Goal: Task Accomplishment & Management: Manage account settings

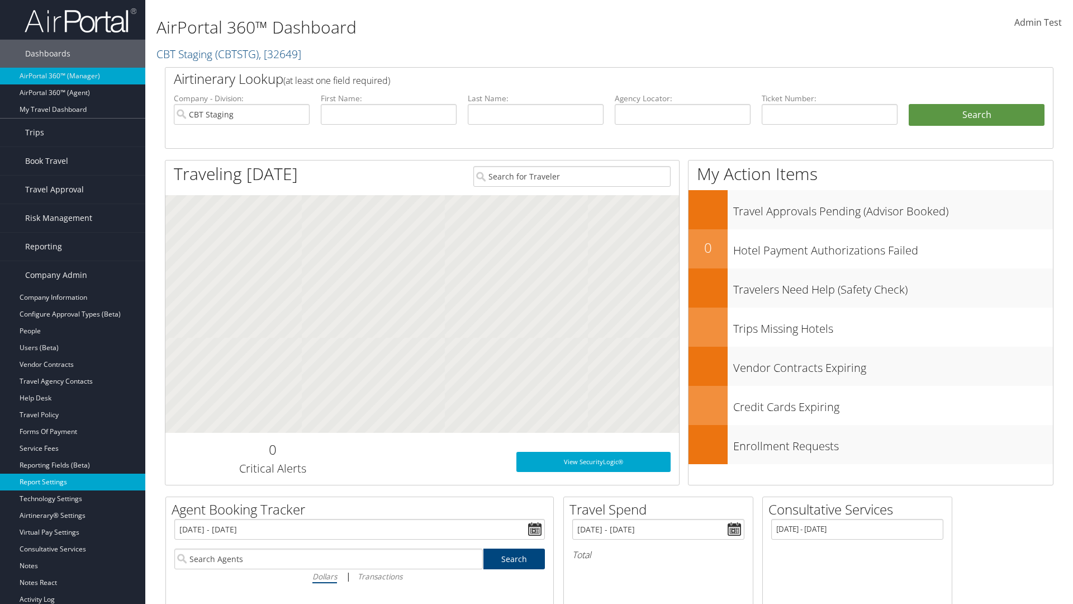
click at [73, 482] on link "Report Settings" at bounding box center [72, 481] width 145 height 17
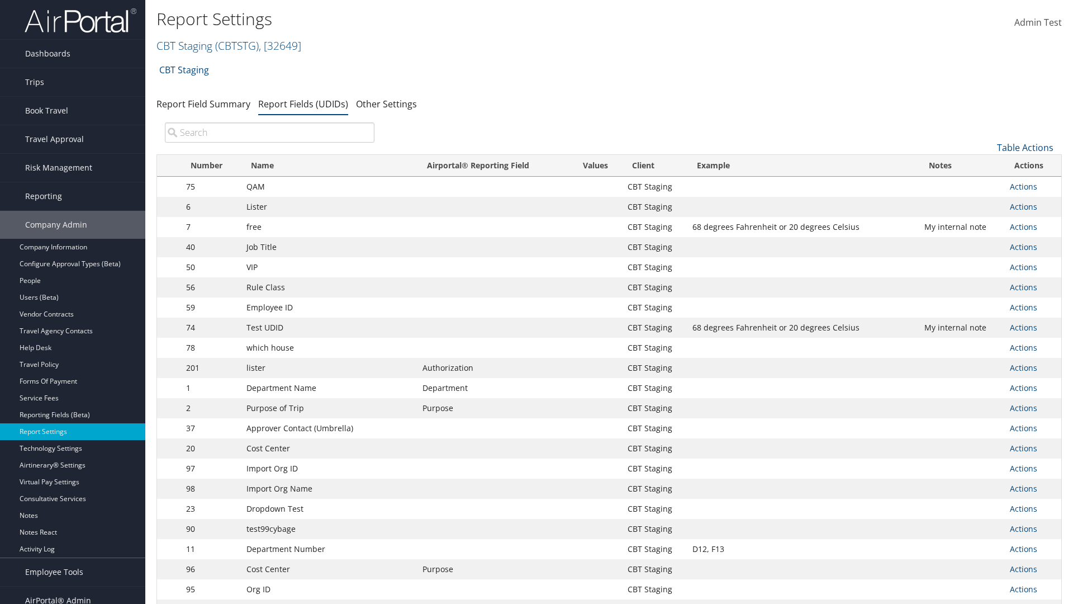
click at [269, 132] on input "search" at bounding box center [270, 132] width 210 height 20
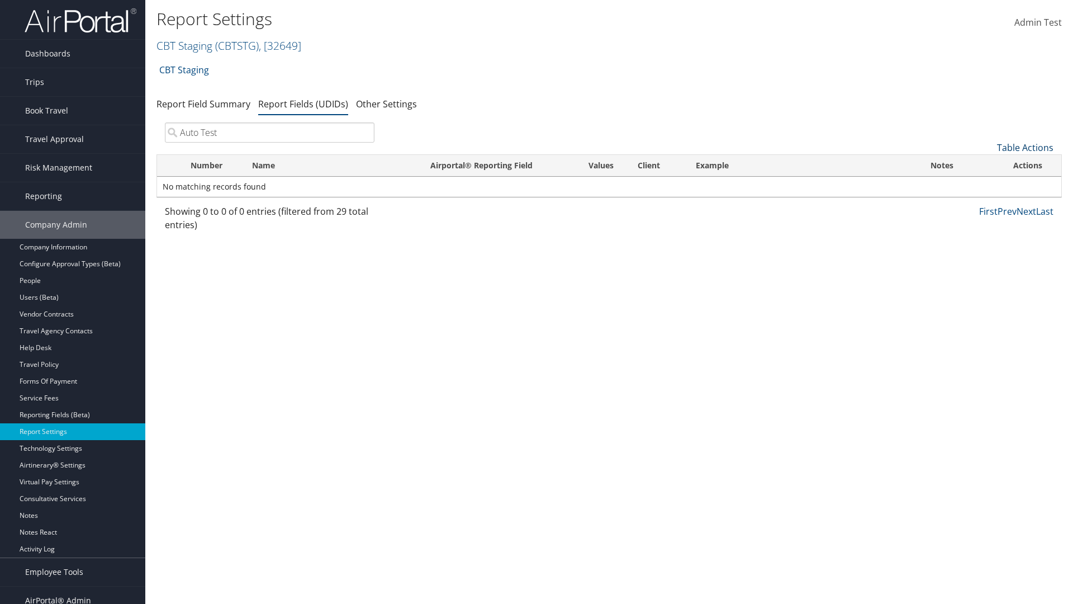
type input "Auto Test"
click at [1025, 148] on link "Table Actions" at bounding box center [1025, 147] width 56 height 12
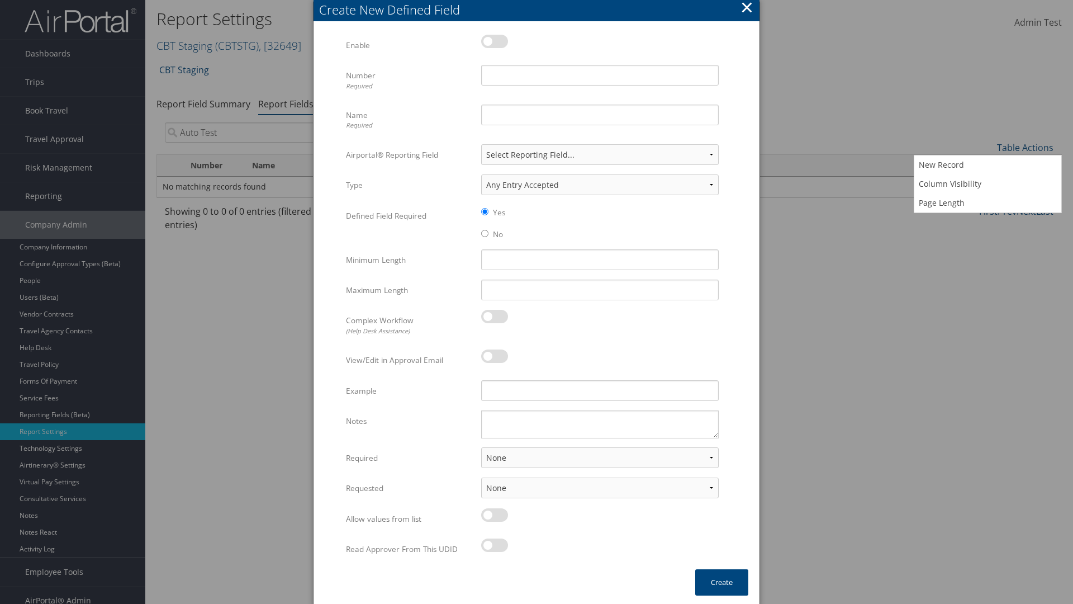
click at [495, 41] on label at bounding box center [494, 41] width 27 height 13
click at [494, 41] on input "checkbox" at bounding box center [490, 43] width 7 height 7
checkbox input "true"
click at [600, 75] on input "Number Required" at bounding box center [600, 75] width 238 height 21
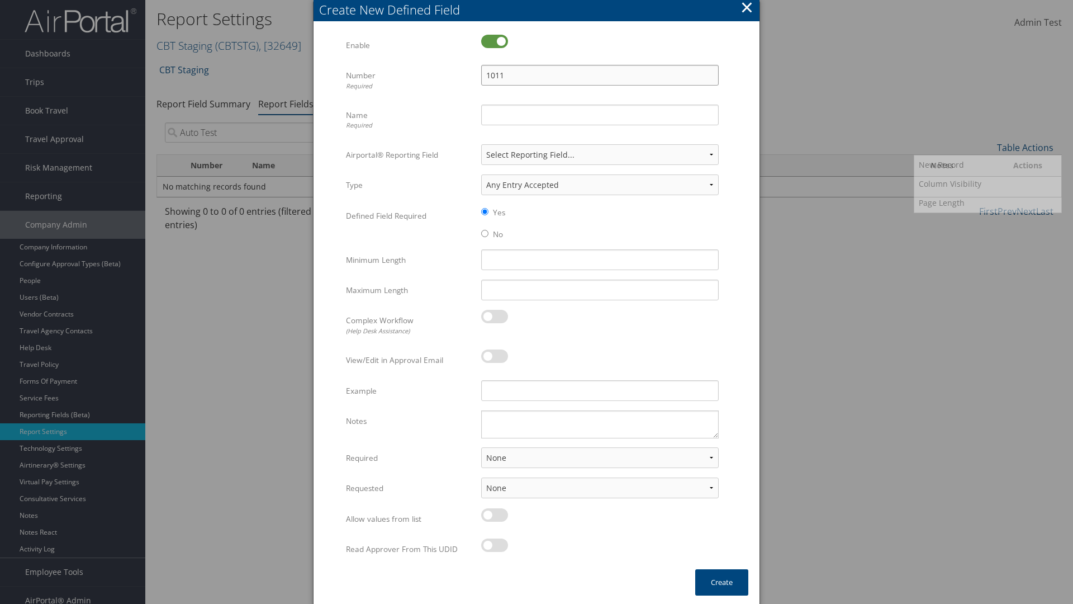
type input "1011"
click at [600, 115] on input "Name Required" at bounding box center [600, 115] width 238 height 21
type input "Auto Test"
select select "both"
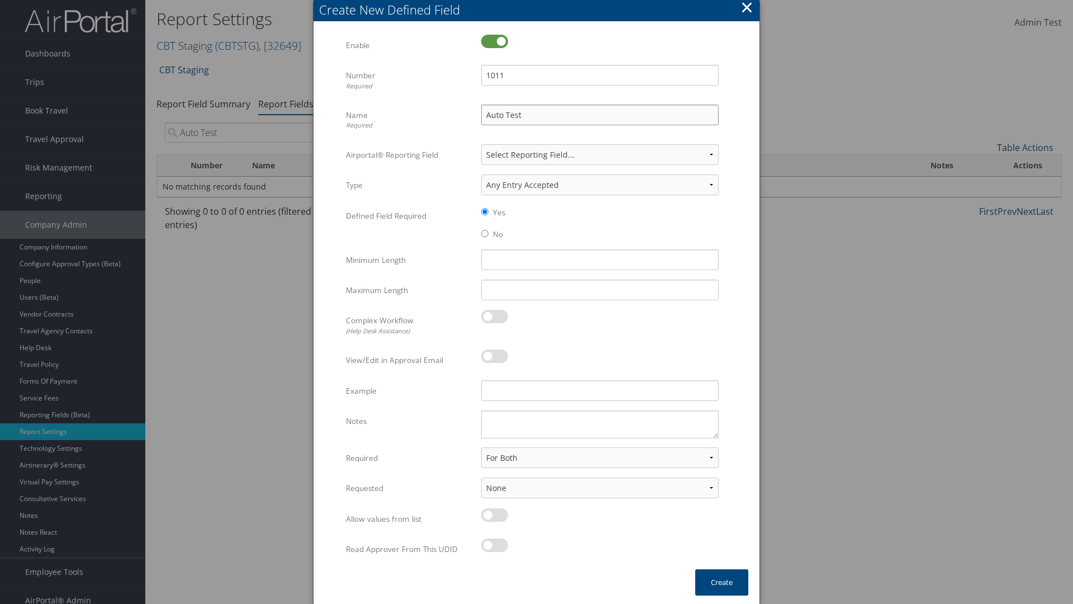
select select "trip"
type input "Auto Test"
click at [722, 582] on button "Create" at bounding box center [721, 582] width 53 height 26
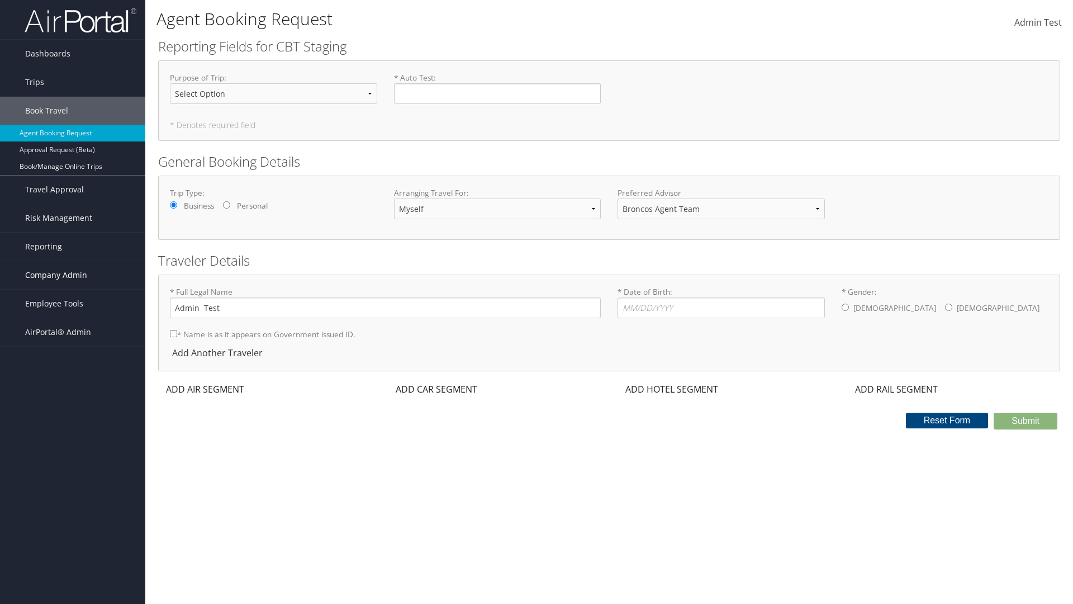
click at [73, 275] on span "Company Admin" at bounding box center [56, 275] width 62 height 28
click at [73, 482] on link "Report Settings" at bounding box center [72, 481] width 145 height 17
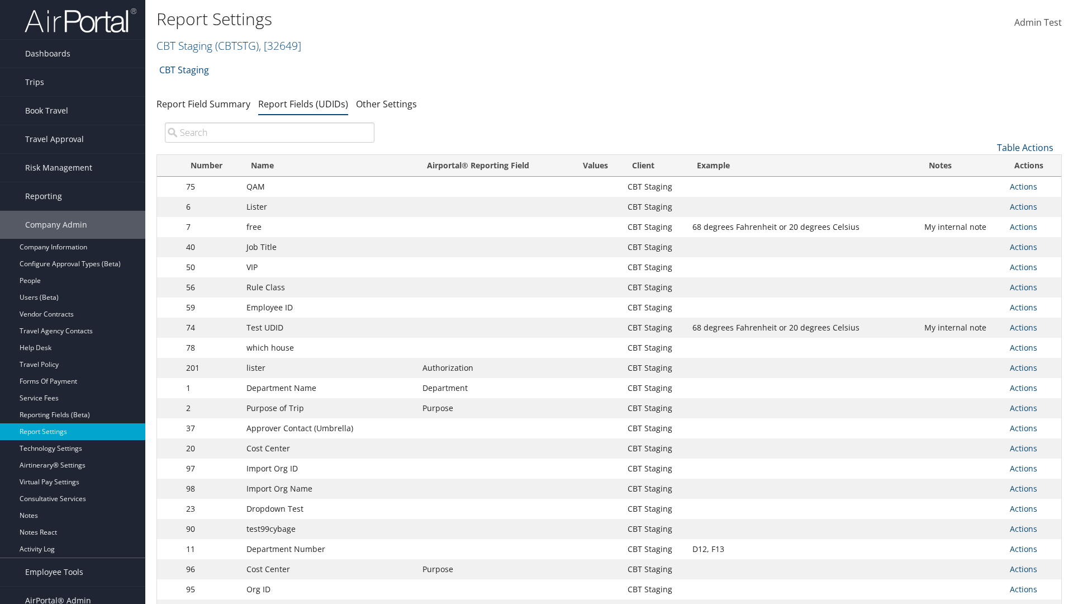
click at [269, 132] on input "search" at bounding box center [270, 132] width 210 height 20
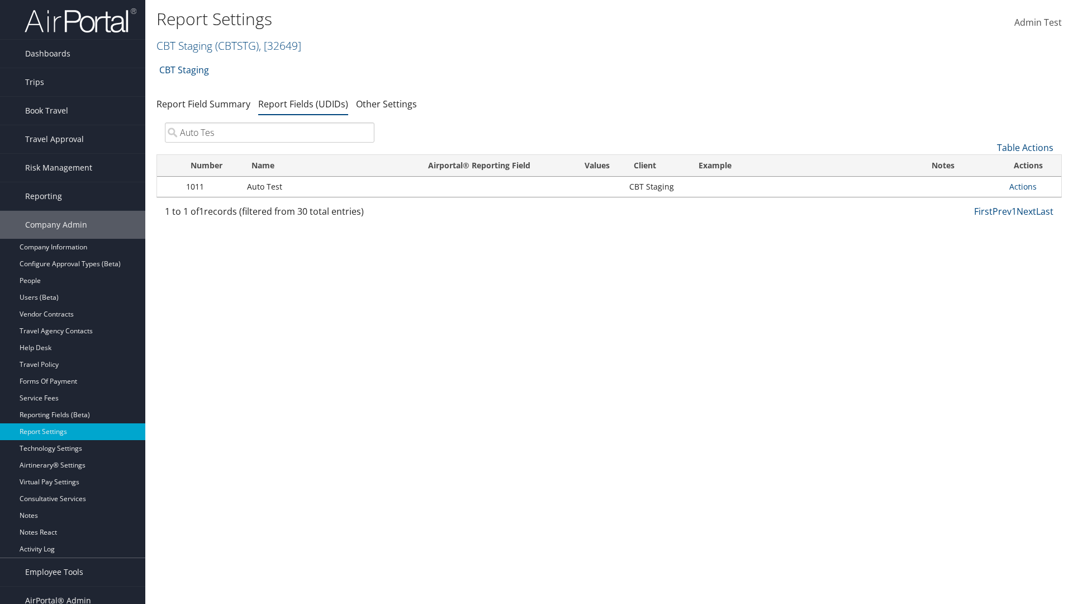
type input "Auto Test"
